Goal: Obtain resource: Download file/media

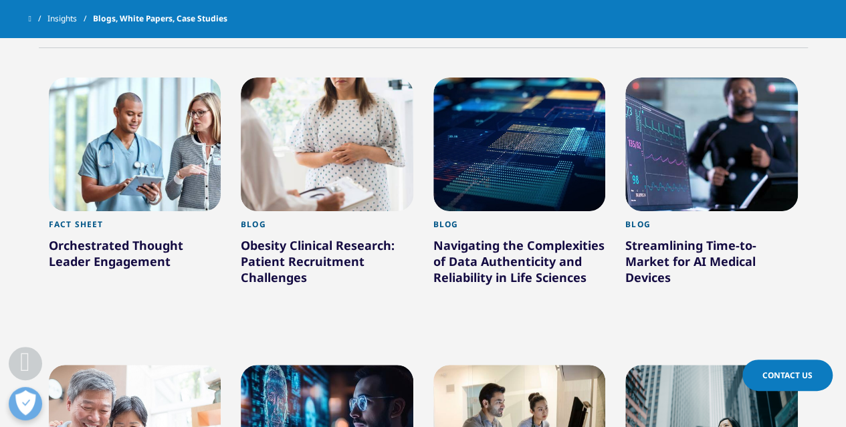
scroll to position [573, 0]
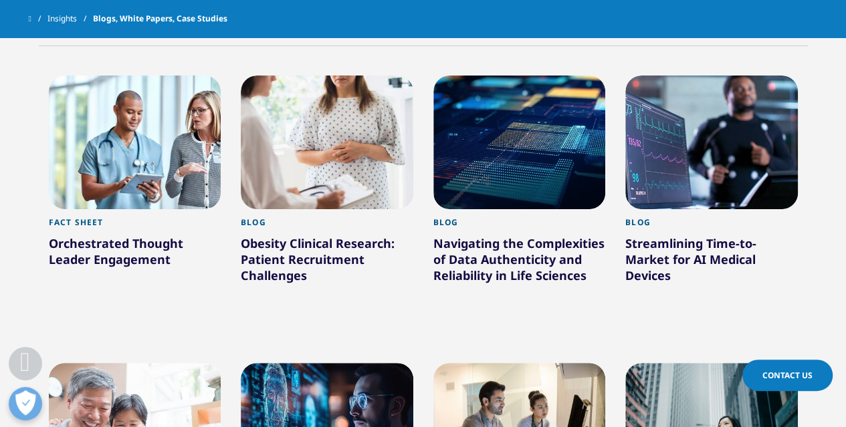
click at [330, 155] on div at bounding box center [327, 143] width 173 height 134
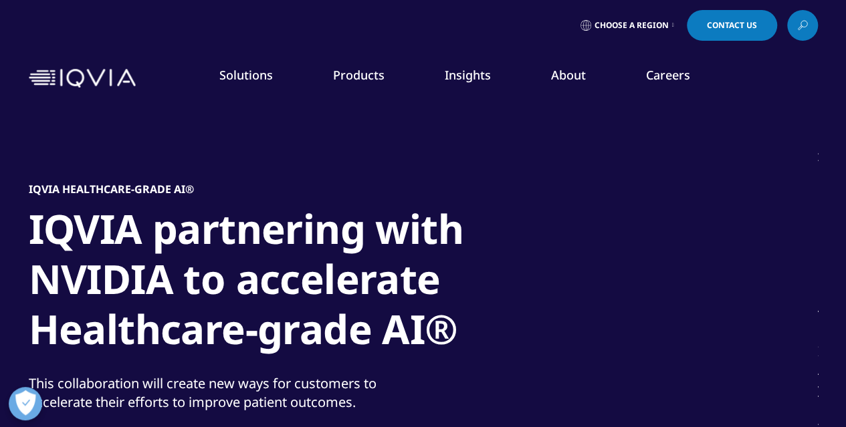
click at [52, 259] on link "DISCOVER INSIGHTS" at bounding box center [107, 259] width 161 height 11
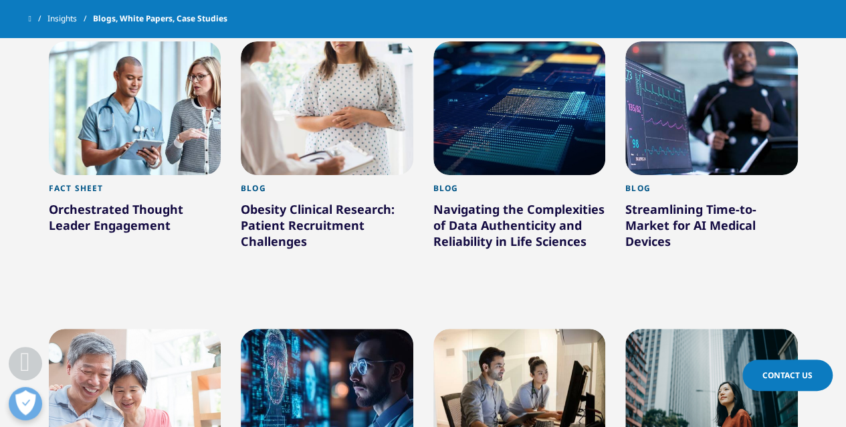
scroll to position [615, 0]
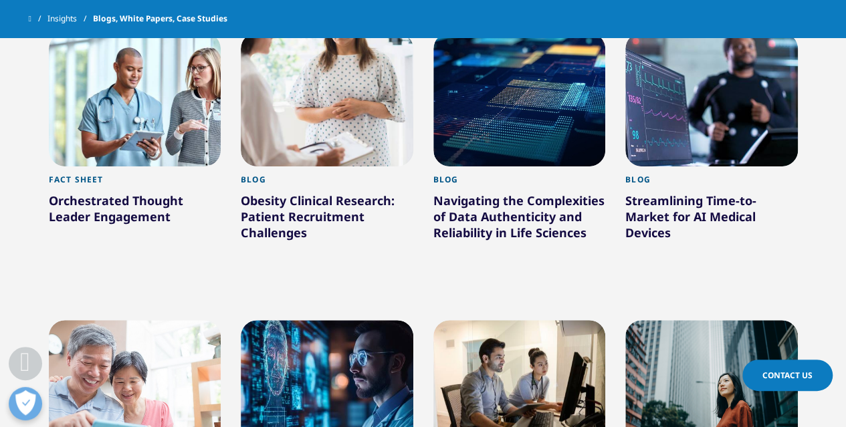
click at [317, 132] on div at bounding box center [327, 100] width 173 height 134
click at [117, 140] on div at bounding box center [135, 100] width 173 height 134
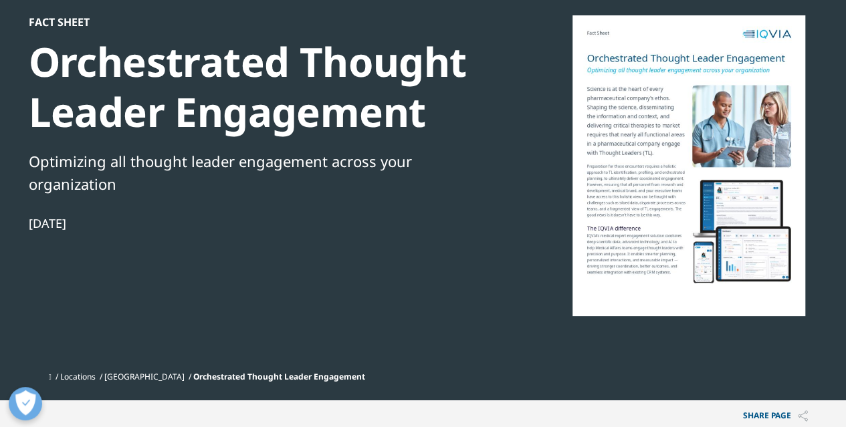
scroll to position [113, 0]
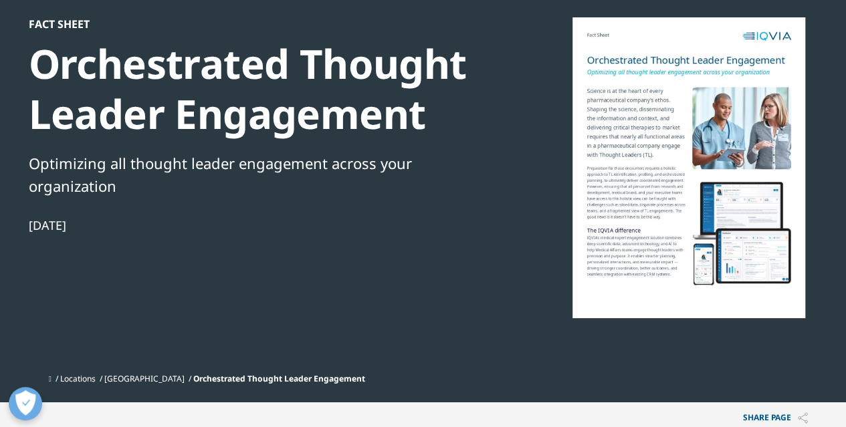
drag, startPoint x: 855, startPoint y: 27, endPoint x: 856, endPoint y: 54, distance: 26.1
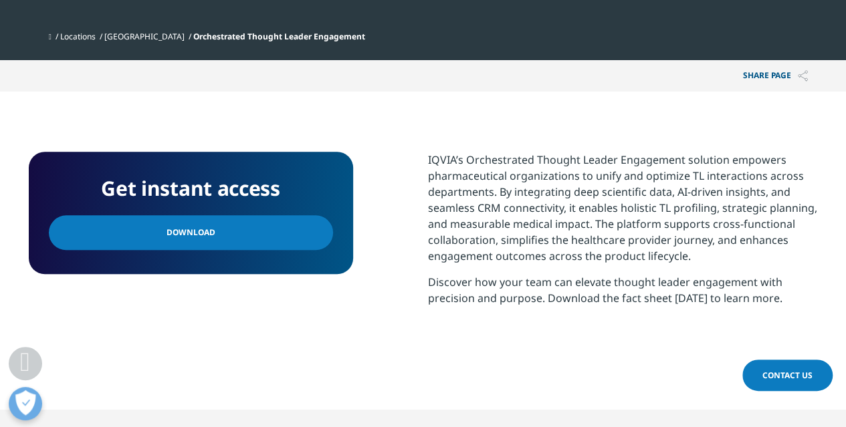
scroll to position [458, 0]
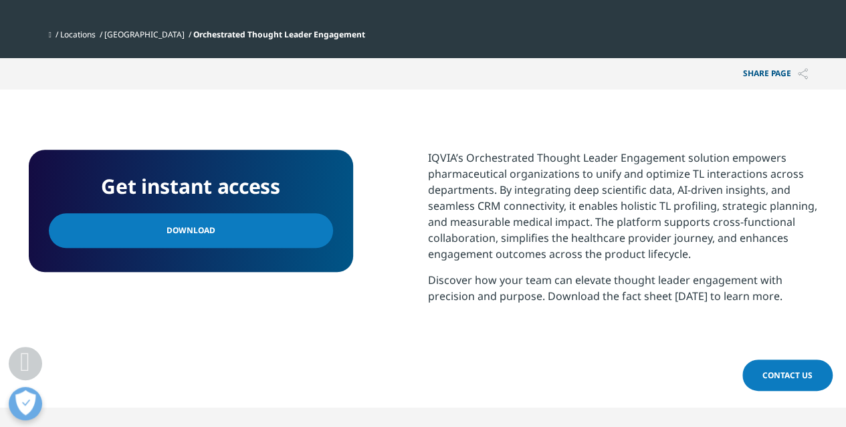
click at [272, 237] on link "Download" at bounding box center [191, 230] width 284 height 35
